Goal: Navigation & Orientation: Find specific page/section

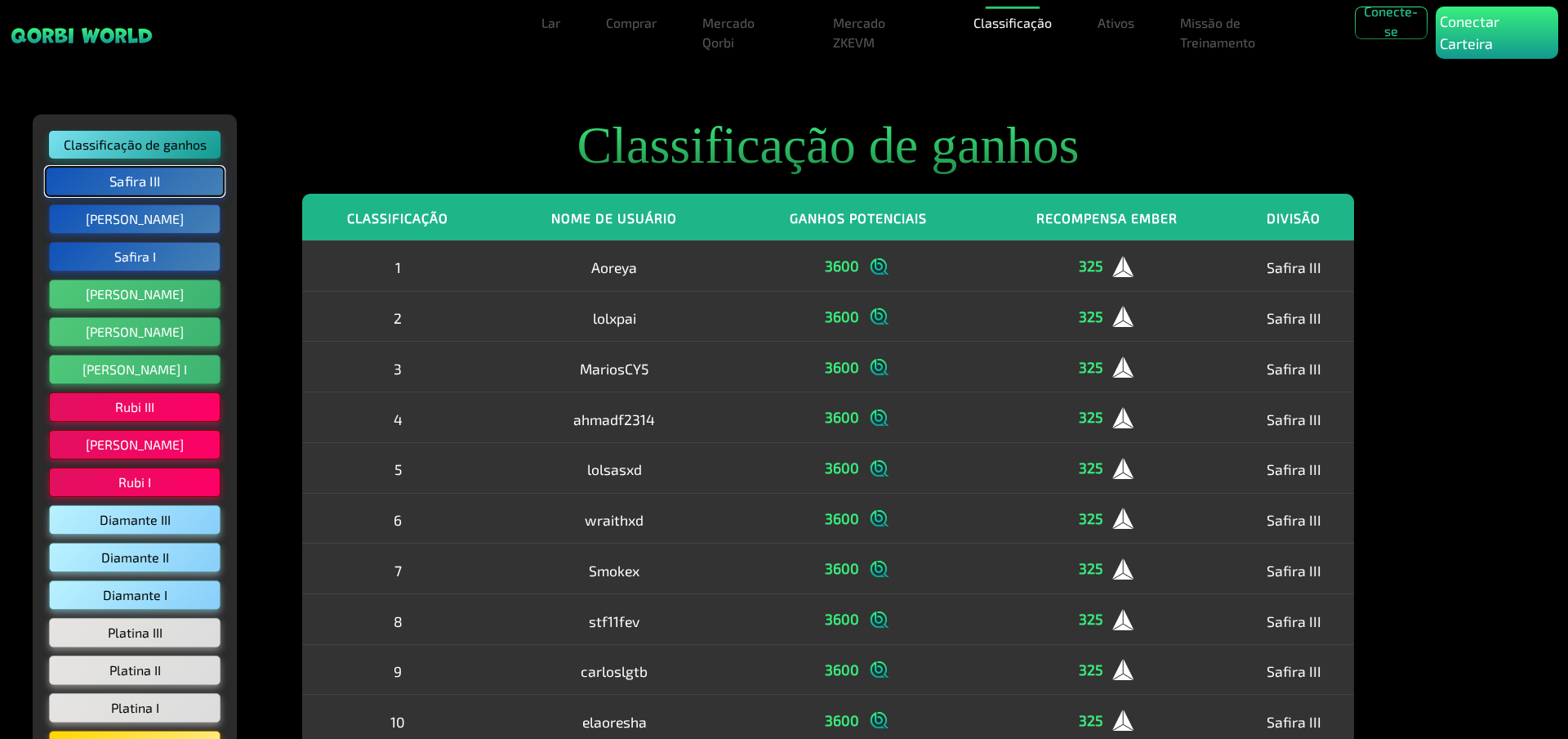
click at [167, 175] on button "Safira III" at bounding box center [135, 181] width 180 height 31
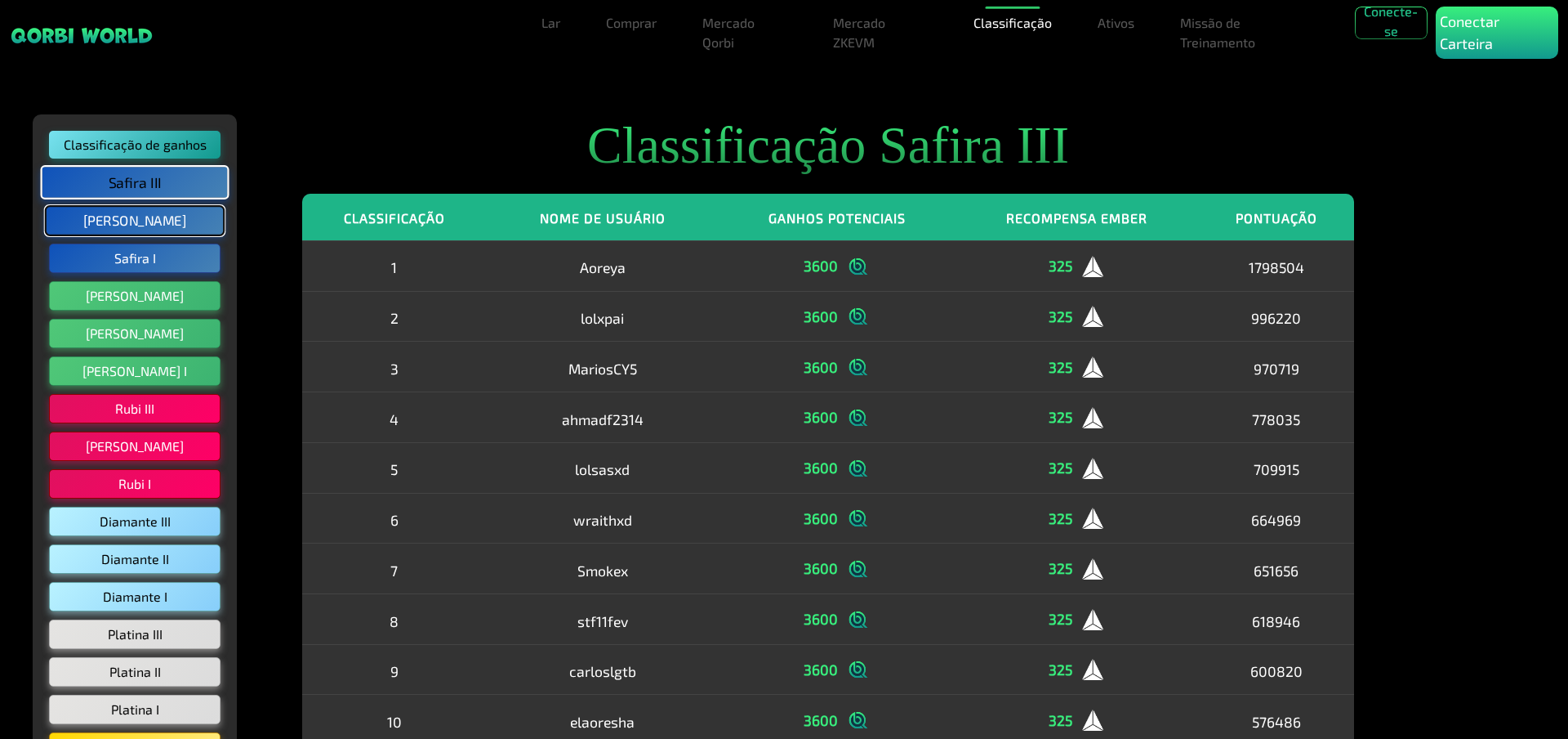
click at [149, 218] on font "[PERSON_NAME]" at bounding box center [135, 221] width 103 height 17
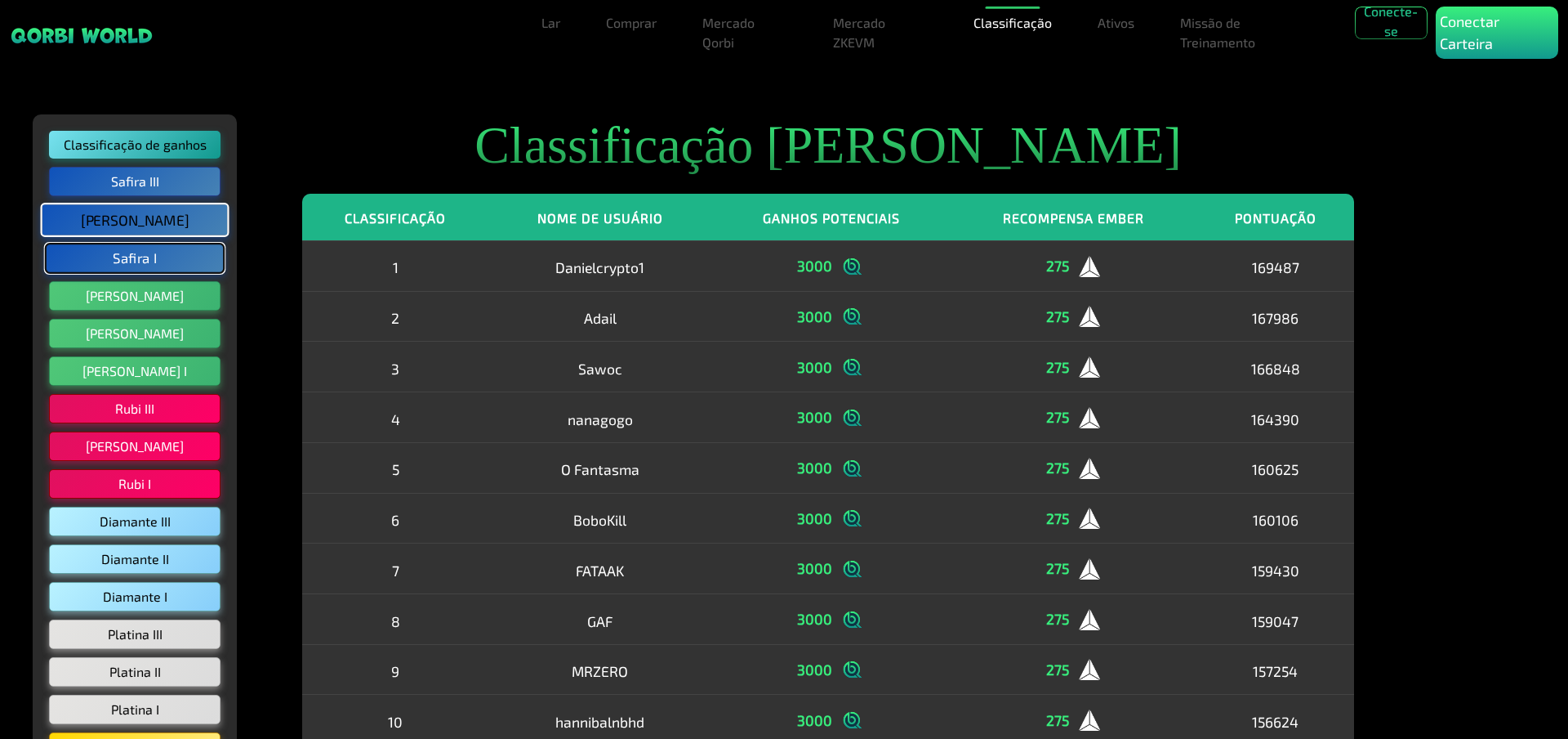
click at [141, 262] on font "Safira I" at bounding box center [134, 258] width 44 height 17
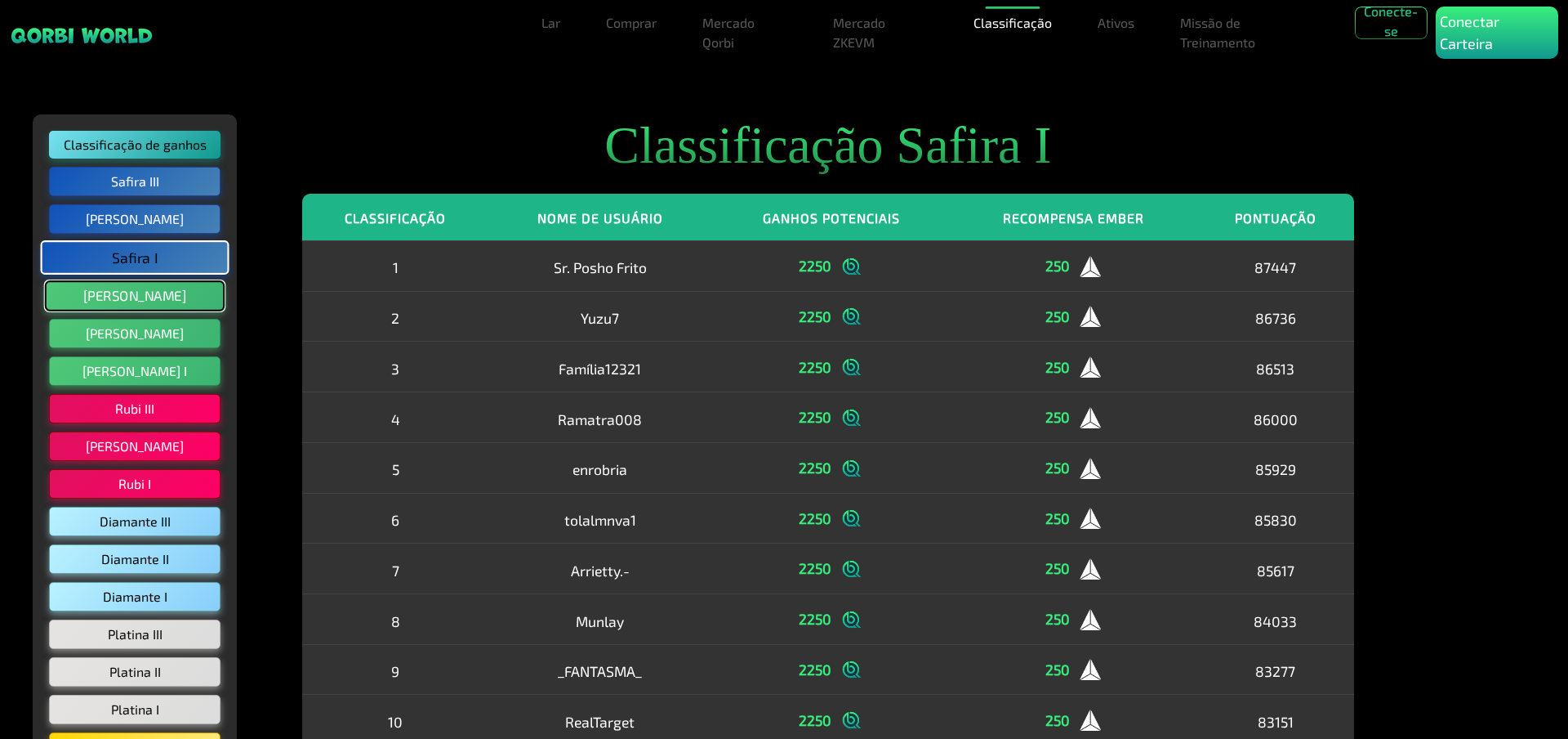
click at [134, 300] on font "[PERSON_NAME]" at bounding box center [135, 296] width 103 height 17
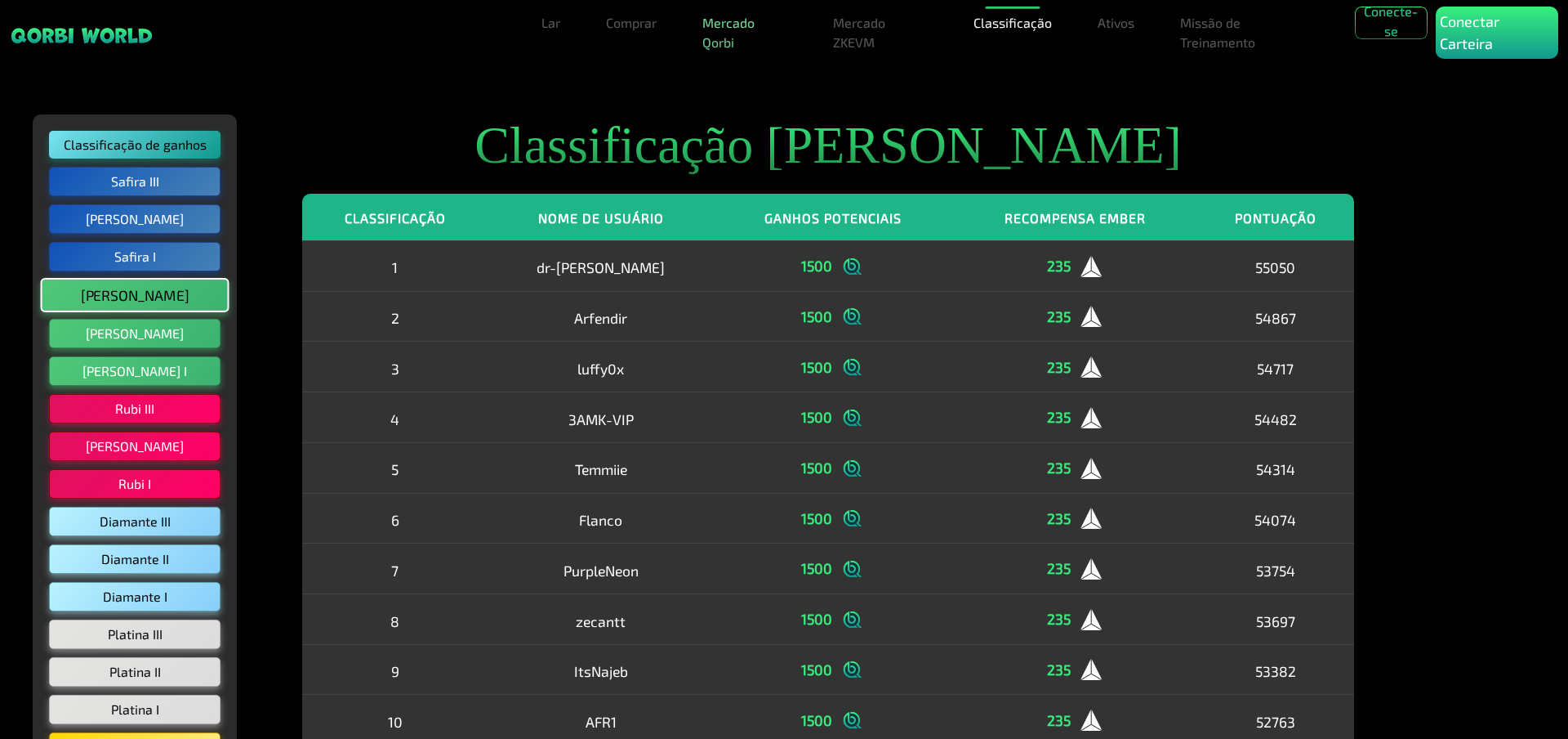
click at [734, 33] on link "Mercado Qorbi" at bounding box center [744, 32] width 98 height 52
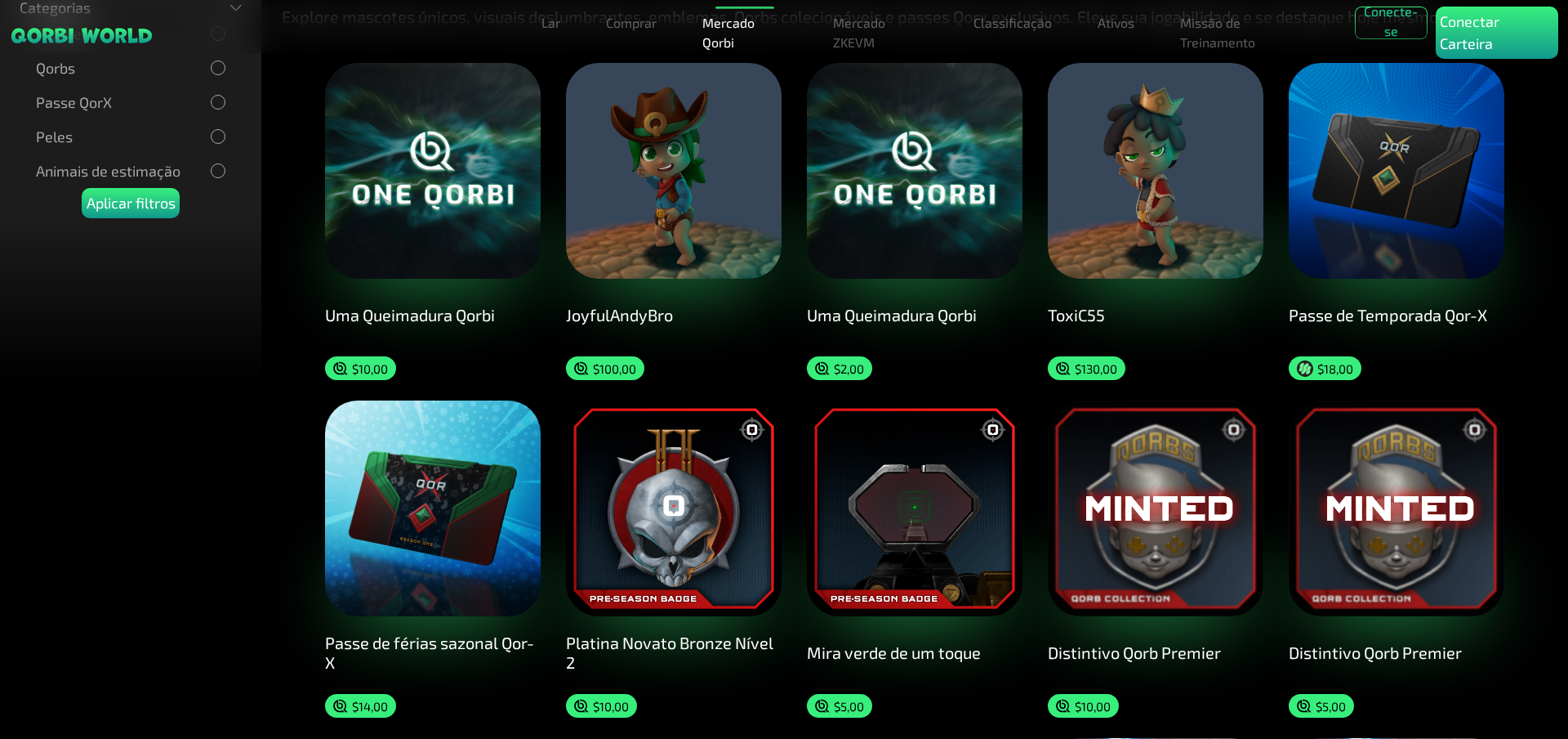
scroll to position [163, 0]
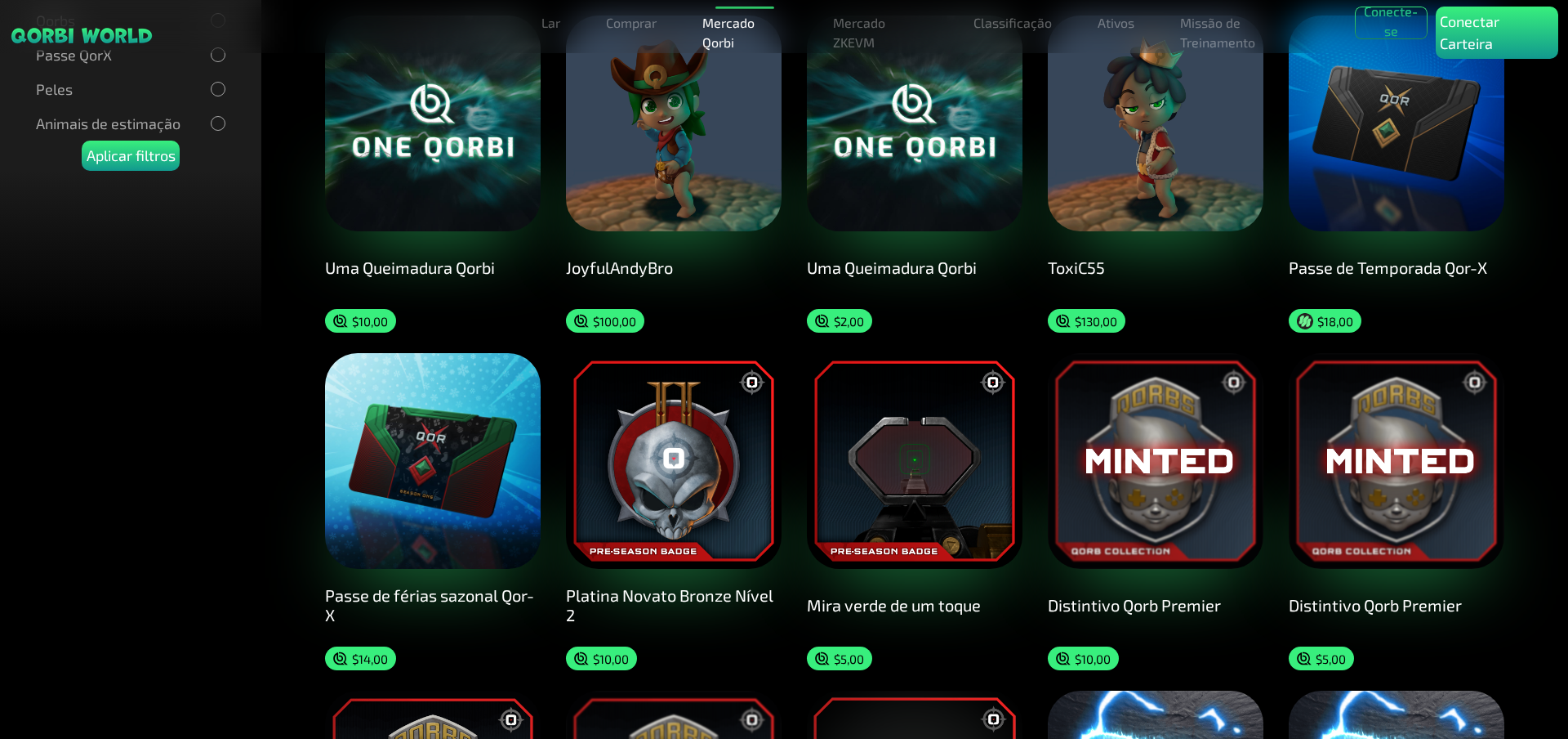
click at [1125, 166] on img at bounding box center [1155, 123] width 216 height 216
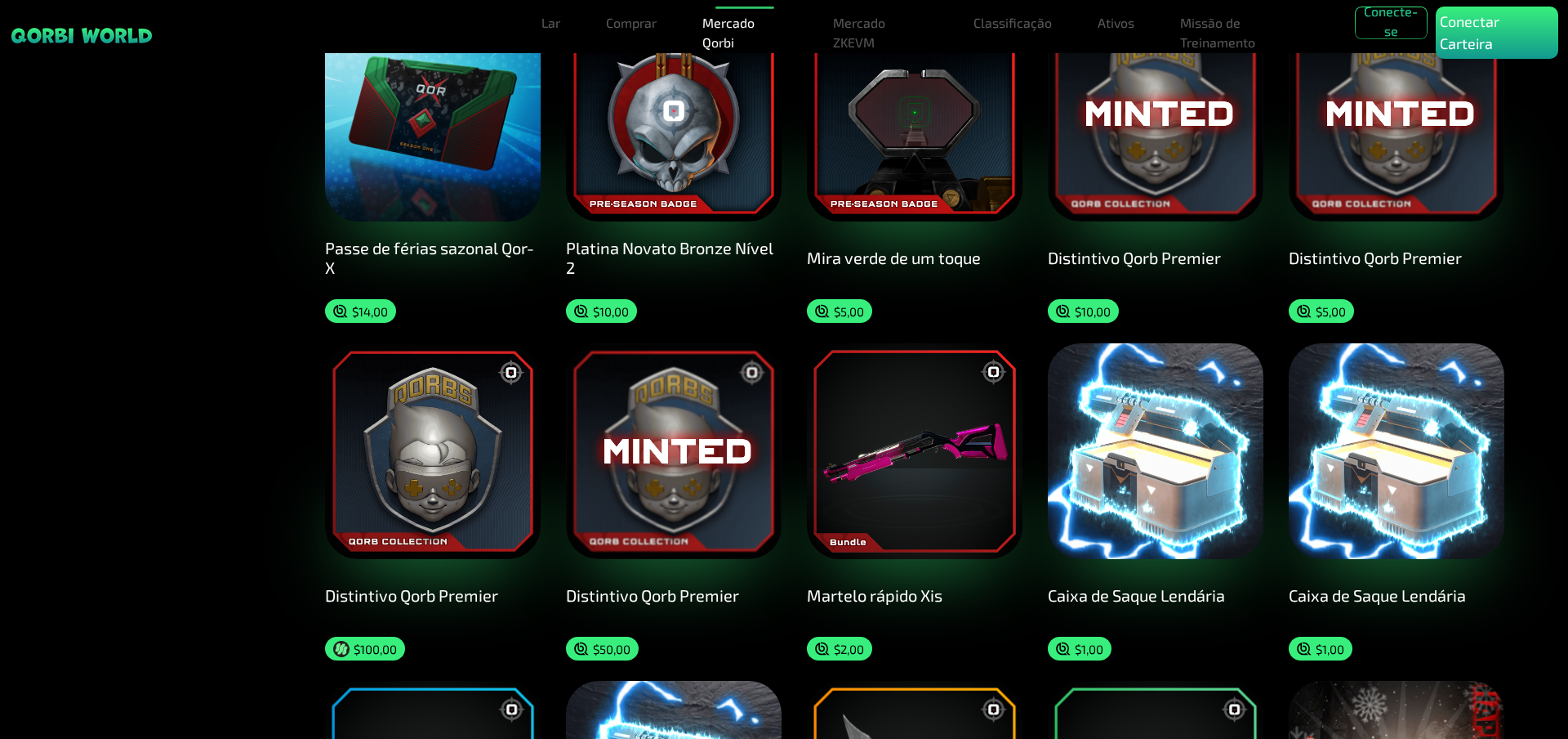
scroll to position [490, 0]
